Goal: Use online tool/utility: Utilize a website feature to perform a specific function

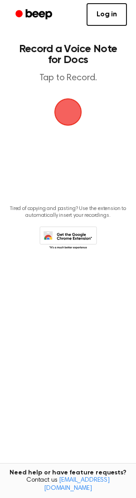
click at [58, 110] on span "button" at bounding box center [68, 113] width 28 height 28
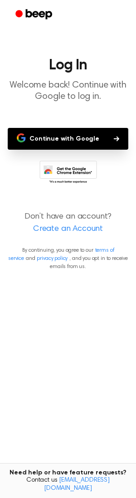
click at [60, 140] on button "Continue with Google" at bounding box center [68, 139] width 121 height 22
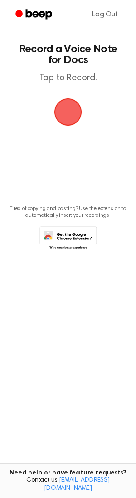
click at [61, 107] on span "button" at bounding box center [67, 111] width 25 height 25
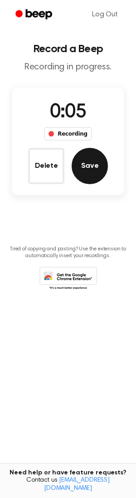
click at [85, 165] on button "Save" at bounding box center [90, 166] width 36 height 36
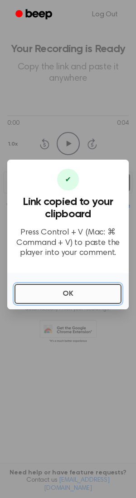
click at [69, 296] on button "OK" at bounding box center [68, 294] width 107 height 20
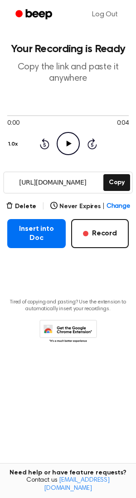
click at [66, 145] on icon at bounding box center [68, 144] width 5 height 6
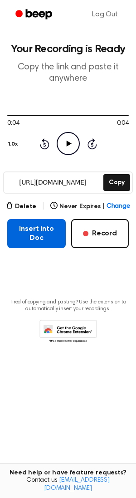
click at [35, 232] on button "Insert into Doc" at bounding box center [36, 233] width 59 height 29
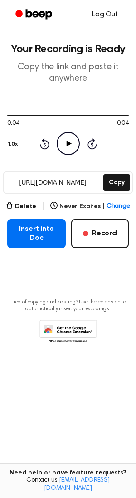
click at [101, 12] on link "Log Out" at bounding box center [105, 15] width 44 height 22
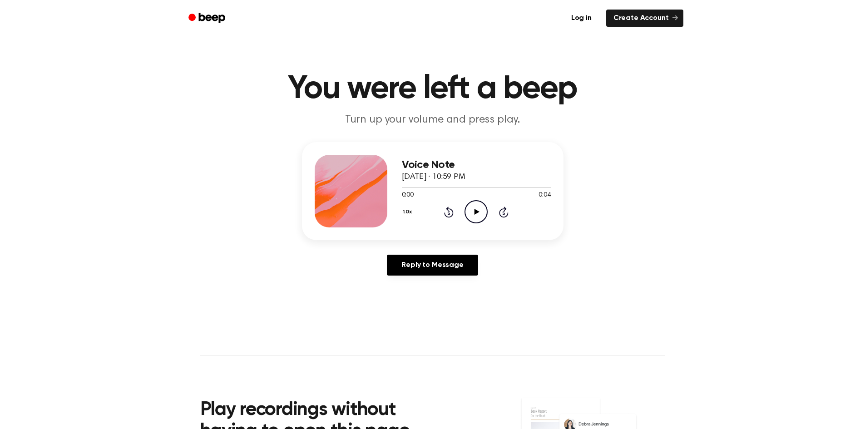
click at [478, 212] on icon at bounding box center [476, 212] width 5 height 6
